Goal: Task Accomplishment & Management: Manage account settings

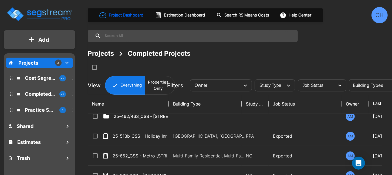
scroll to position [7, 1]
click at [36, 76] on p "Cost Segregation Studies" at bounding box center [40, 77] width 30 height 7
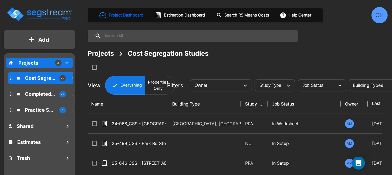
scroll to position [5, 1]
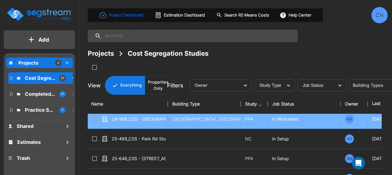
click at [166, 118] on div "24-968_CSS - [GEOGRAPHIC_DATA] [GEOGRAPHIC_DATA][US_STATE], [GEOGRAPHIC_DATA] -…" at bounding box center [131, 119] width 81 height 6
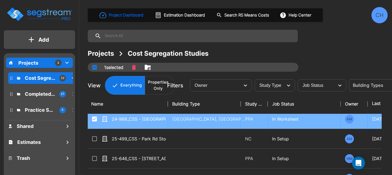
checkbox input "true"
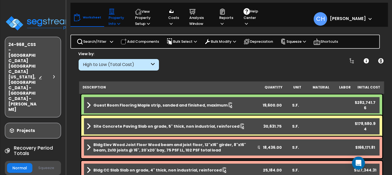
click at [117, 24] on icon at bounding box center [118, 24] width 3 height 4
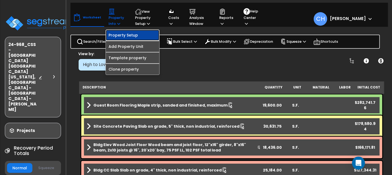
click at [121, 37] on link "Property Setup" at bounding box center [132, 35] width 53 height 11
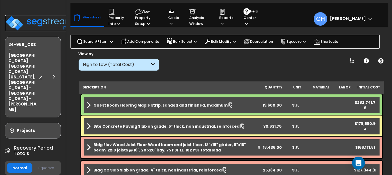
click at [40, 19] on img at bounding box center [40, 23] width 70 height 16
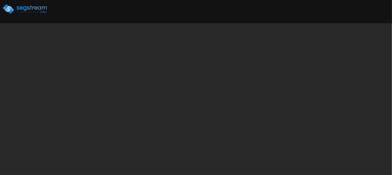
select select "2024"
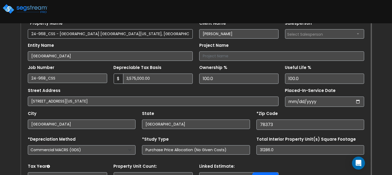
scroll to position [55, 0]
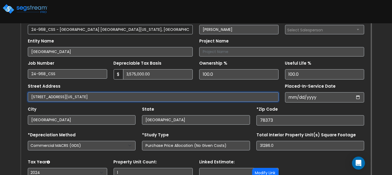
drag, startPoint x: 66, startPoint y: 97, endPoint x: 169, endPoint y: 98, distance: 103.2
click at [169, 98] on input "502 East Avenue G, Port Aransas, Nueces County, Texas 78373" at bounding box center [153, 96] width 251 height 9
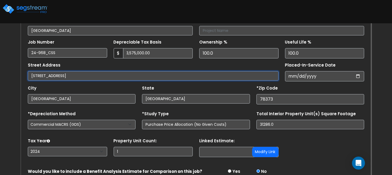
scroll to position [55, 0]
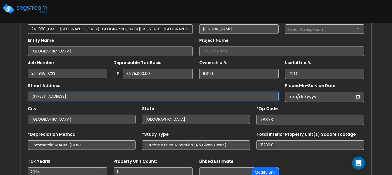
type input "[STREET_ADDRESS]"
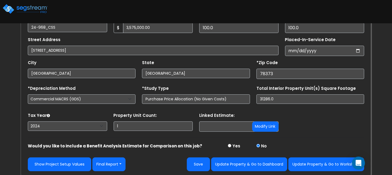
scroll to position [102, 0]
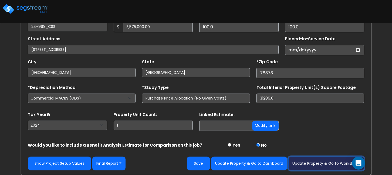
click at [317, 166] on button "Update Property & Go to Worksheet" at bounding box center [326, 163] width 76 height 14
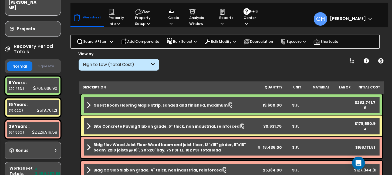
scroll to position [116, 0]
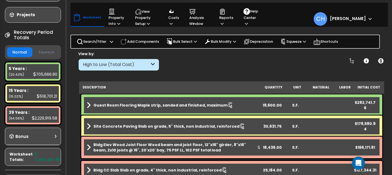
click at [42, 48] on button "Squeeze" at bounding box center [46, 52] width 25 height 9
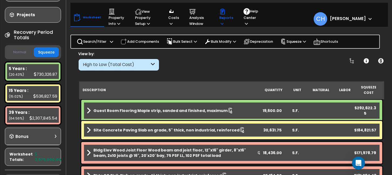
click at [222, 22] on icon at bounding box center [222, 24] width 3 height 4
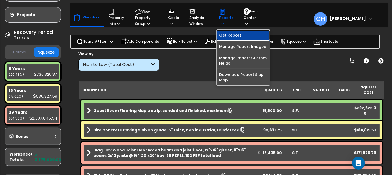
click at [231, 36] on link "Get Report" at bounding box center [243, 35] width 53 height 11
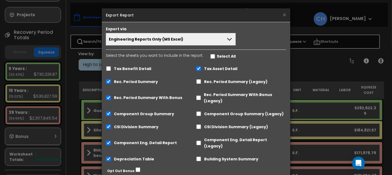
scroll to position [36, 0]
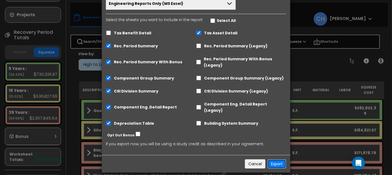
click at [276, 159] on button "Export" at bounding box center [277, 163] width 19 height 9
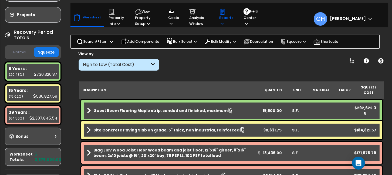
click at [221, 22] on icon at bounding box center [222, 24] width 3 height 4
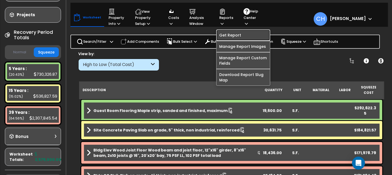
click at [230, 37] on link "Get Report" at bounding box center [243, 35] width 53 height 11
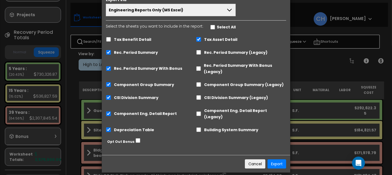
scroll to position [0, 0]
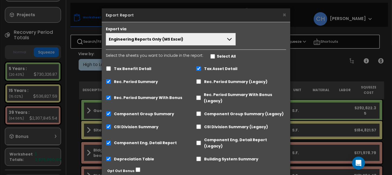
click at [215, 41] on button "Engineering Reports Only (MS Excel)" at bounding box center [171, 39] width 130 height 12
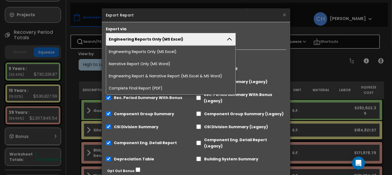
click at [153, 88] on li "Complete Final Report (PDF)" at bounding box center [170, 88] width 129 height 12
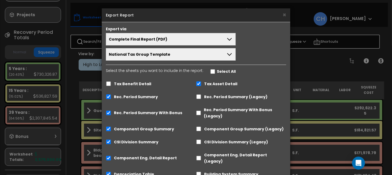
scroll to position [44, 0]
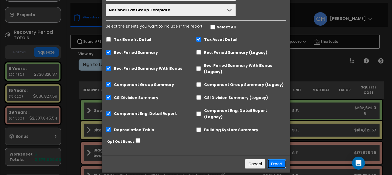
click at [277, 159] on button "Export" at bounding box center [277, 163] width 19 height 9
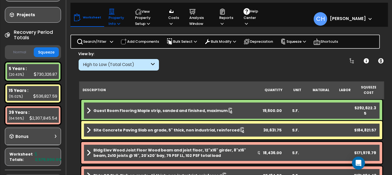
click at [111, 22] on p "Property Info" at bounding box center [117, 17] width 16 height 18
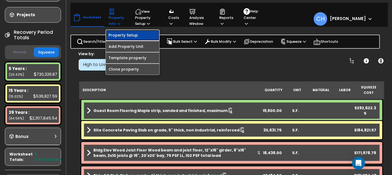
click at [121, 34] on link "Property Setup" at bounding box center [132, 35] width 53 height 11
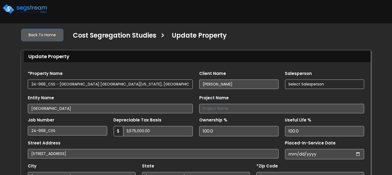
select select "2024"
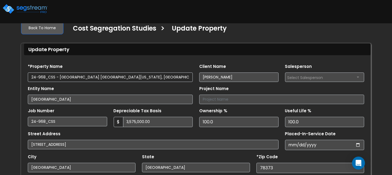
scroll to position [12, 0]
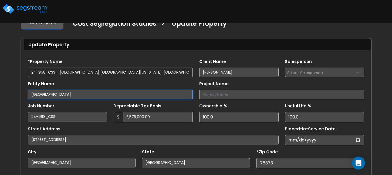
drag, startPoint x: 81, startPoint y: 93, endPoint x: -7, endPoint y: 92, distance: 88.1
click at [0, 92] on html "Notification x View All Christina Harrison National Tax Group" at bounding box center [196, 126] width 392 height 277
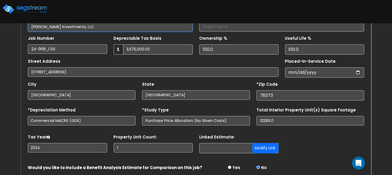
scroll to position [102, 0]
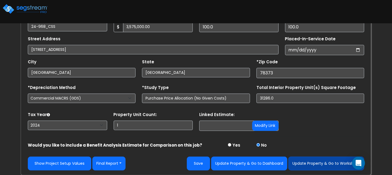
type input "Chaudhari Investments, LLC"
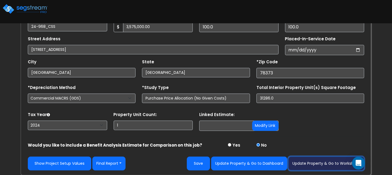
click at [333, 161] on button "Update Property & Go to Worksheet" at bounding box center [326, 163] width 76 height 14
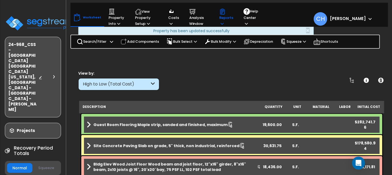
click at [220, 19] on p "Reports" at bounding box center [226, 17] width 14 height 18
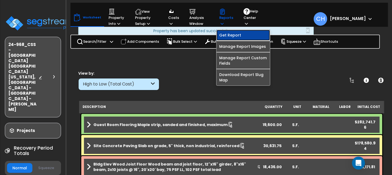
click at [228, 32] on link "Get Report" at bounding box center [243, 35] width 53 height 11
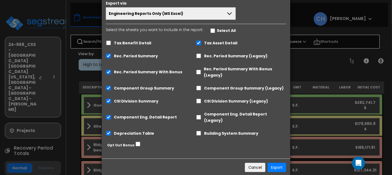
scroll to position [29, 0]
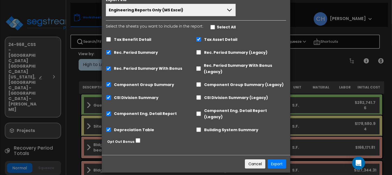
click at [228, 10] on icon at bounding box center [229, 10] width 6 height 6
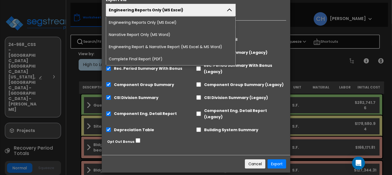
drag, startPoint x: 147, startPoint y: 59, endPoint x: 149, endPoint y: 59, distance: 2.8
click at [147, 59] on li "Complete Final Report (PDF)" at bounding box center [170, 59] width 129 height 12
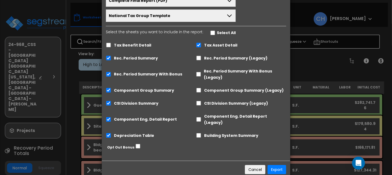
scroll to position [44, 0]
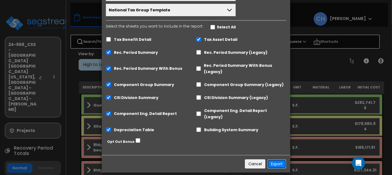
click at [275, 159] on button "Export" at bounding box center [277, 163] width 19 height 9
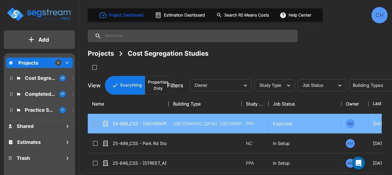
click at [95, 124] on input "select row 24-968_CSS - Seashell Village Resort Port Arkansas, TX - Emerald Bea…" at bounding box center [94, 122] width 5 height 5
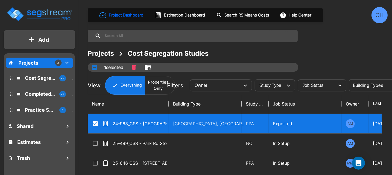
click at [151, 68] on icon "Move" at bounding box center [147, 67] width 6 height 6
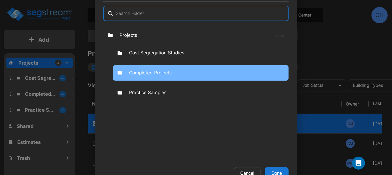
click at [137, 70] on p "Completed Projects" at bounding box center [150, 72] width 43 height 7
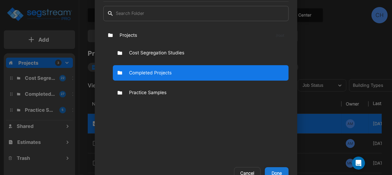
click at [275, 171] on button "Done" at bounding box center [277, 173] width 24 height 12
checkbox input "false"
